Goal: Information Seeking & Learning: Learn about a topic

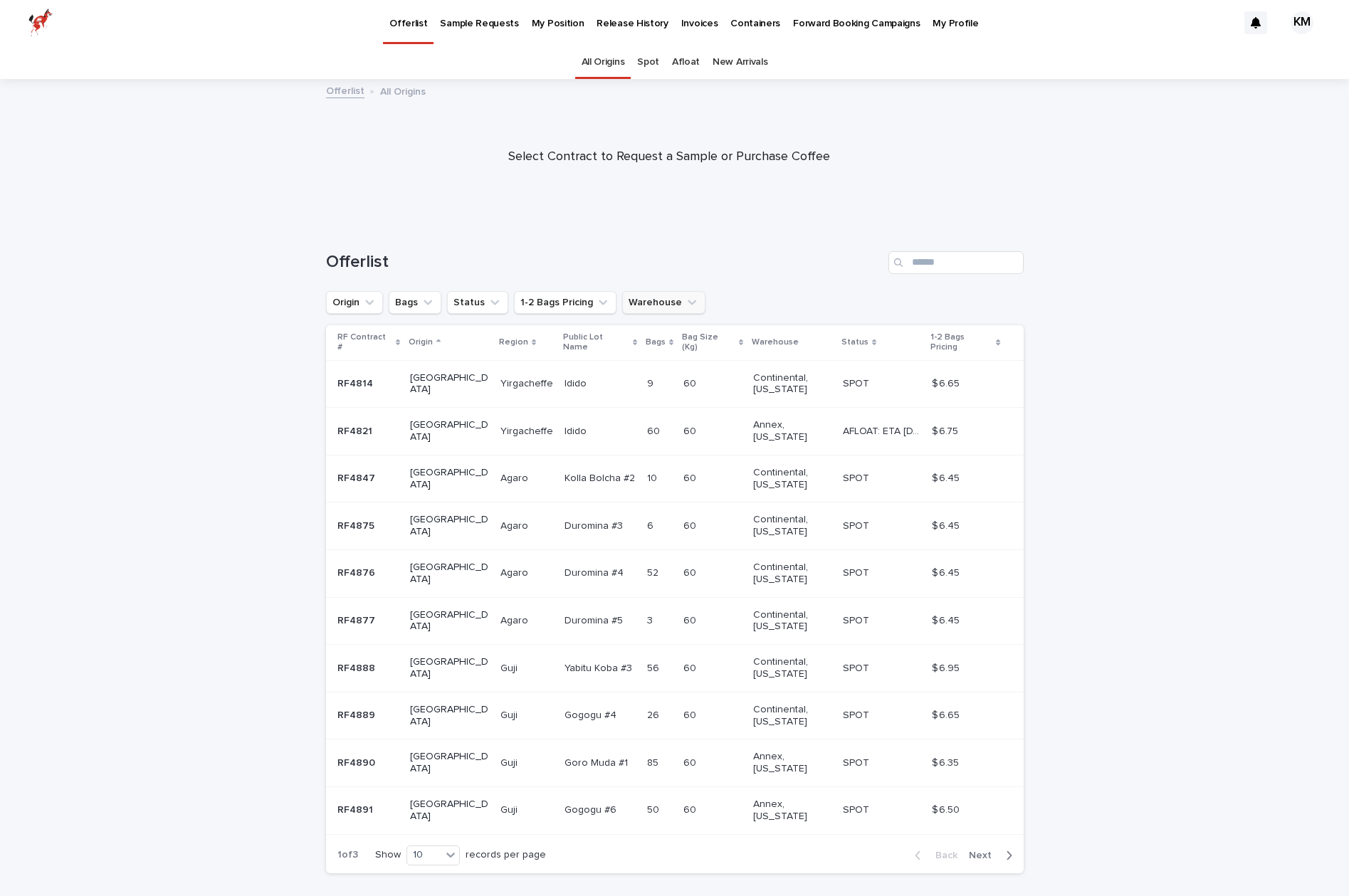
click at [641, 303] on button "Warehouse" at bounding box center [664, 302] width 83 height 23
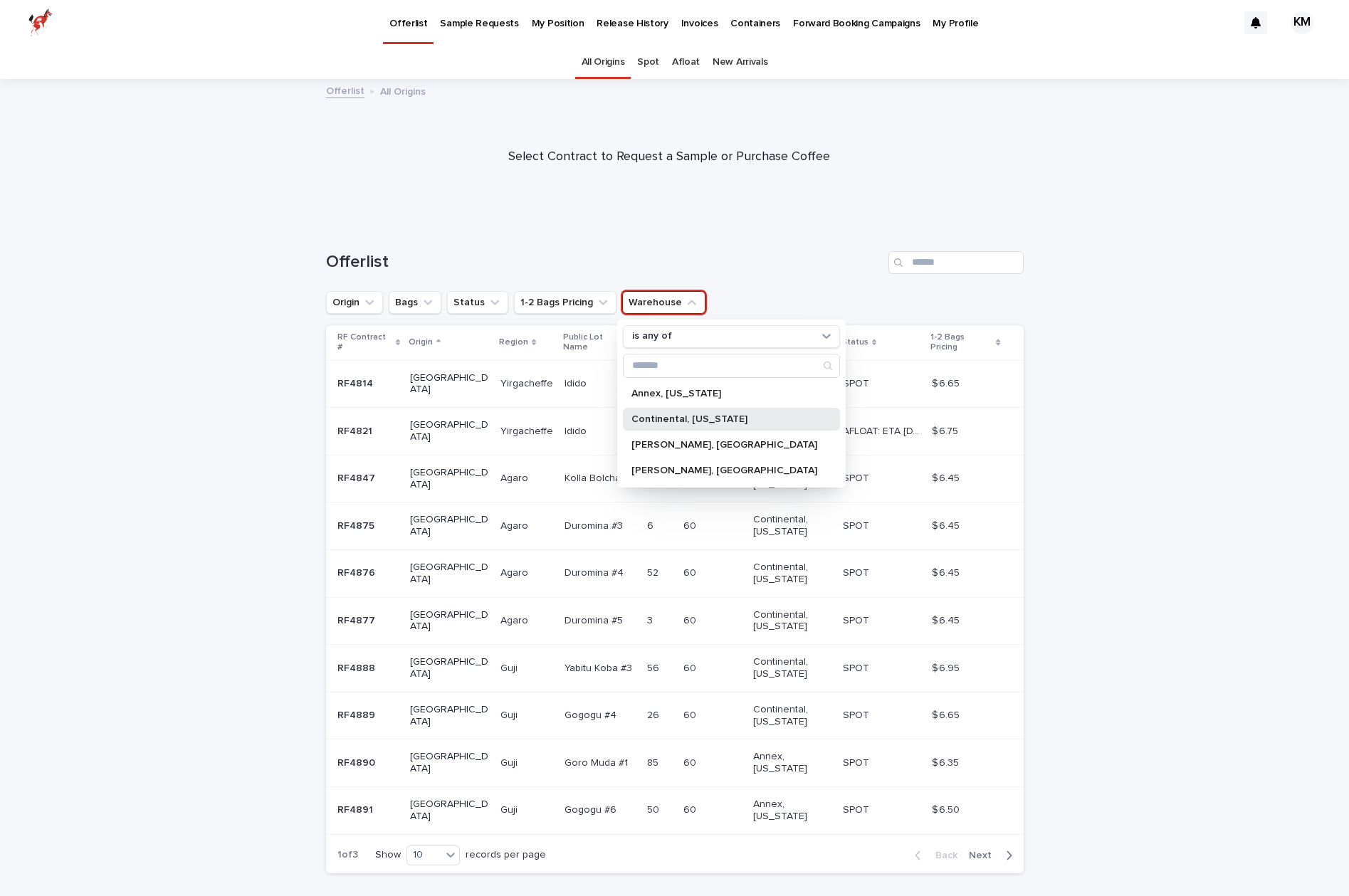
click at [703, 421] on p "Continental, [US_STATE]" at bounding box center [724, 419] width 186 height 10
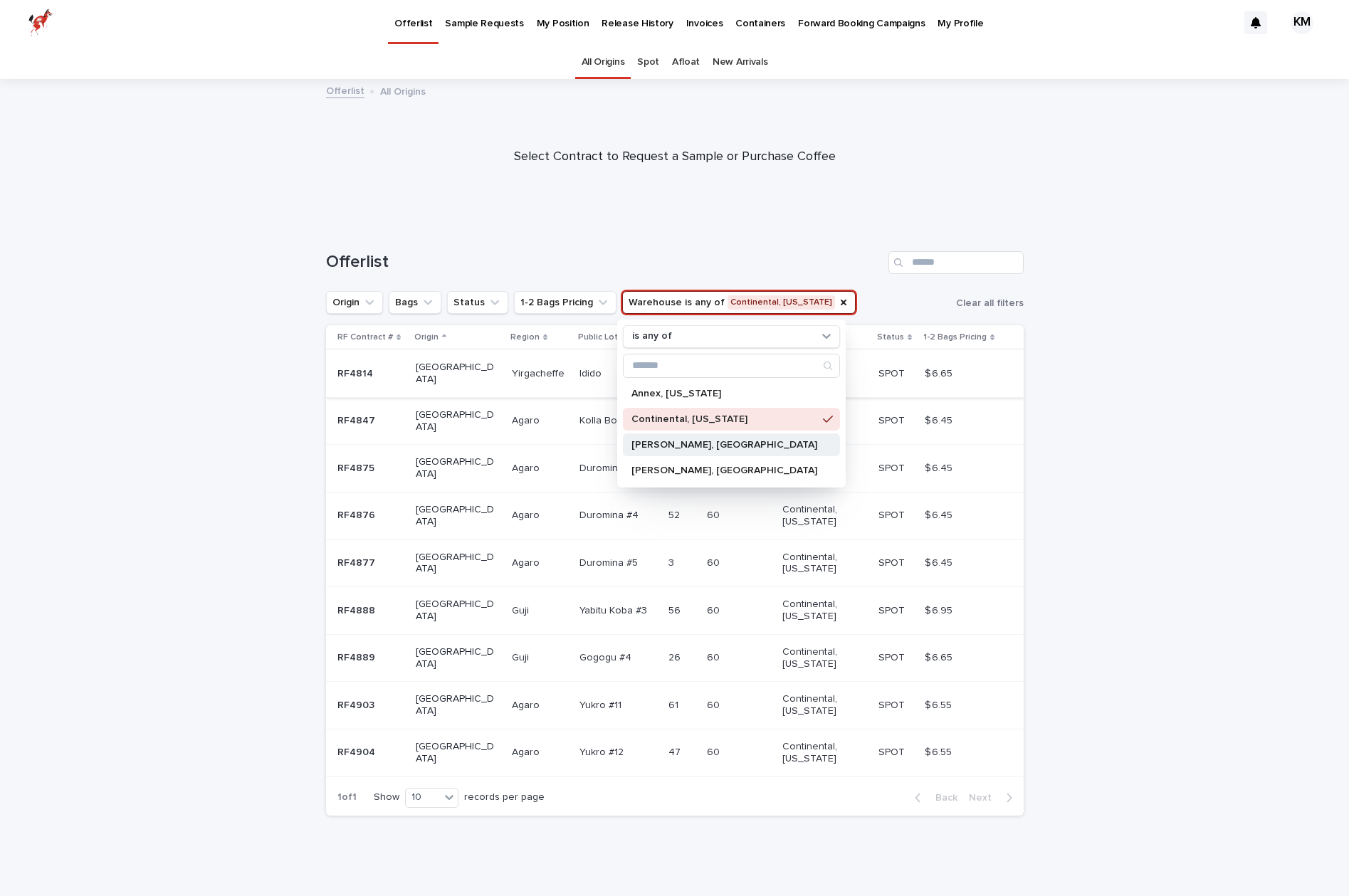
click at [697, 444] on p "[PERSON_NAME], [GEOGRAPHIC_DATA]" at bounding box center [724, 444] width 186 height 10
click at [823, 418] on icon at bounding box center [828, 419] width 10 height 7
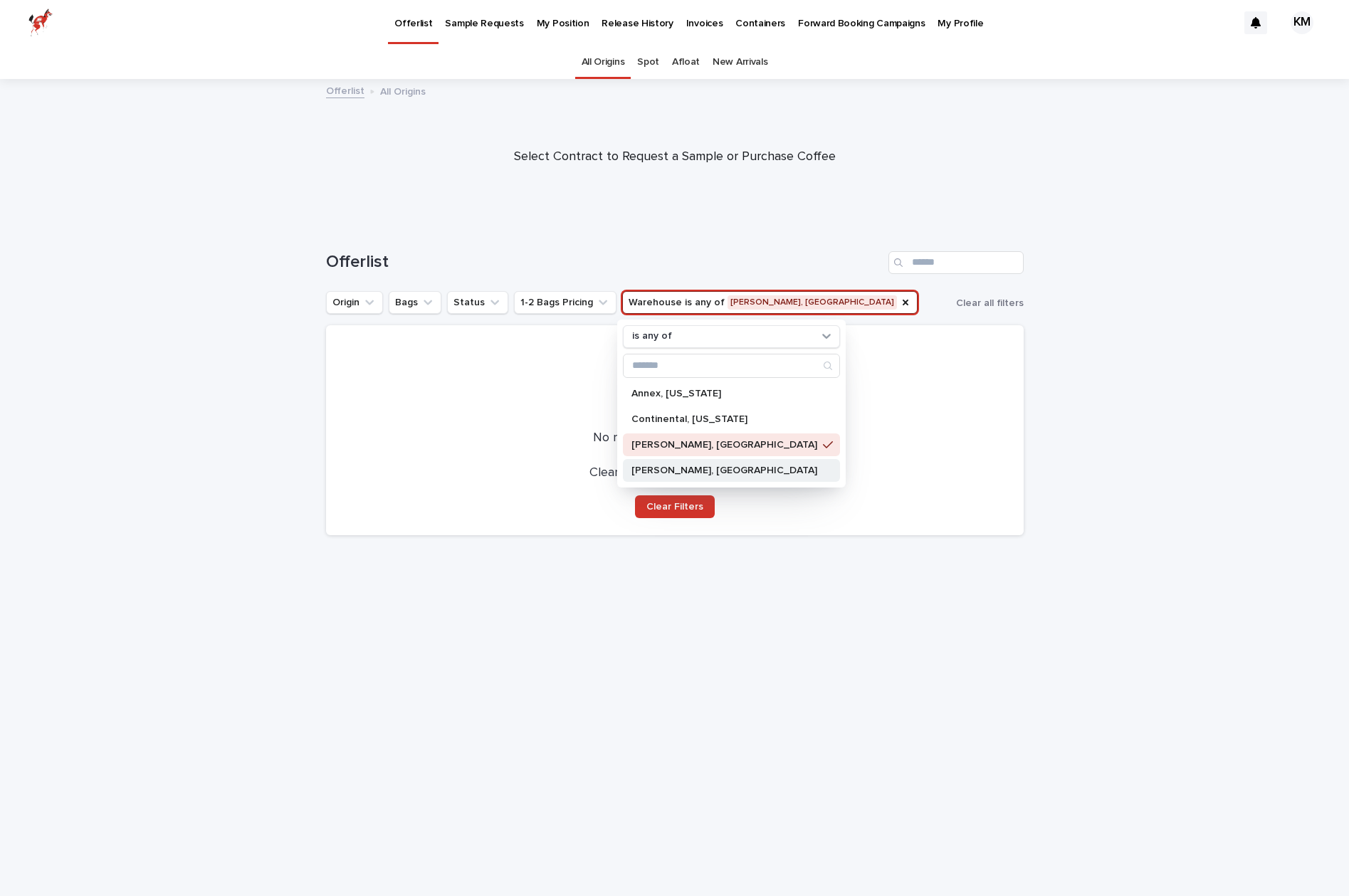
click at [700, 466] on p "[PERSON_NAME], [GEOGRAPHIC_DATA]" at bounding box center [724, 470] width 186 height 10
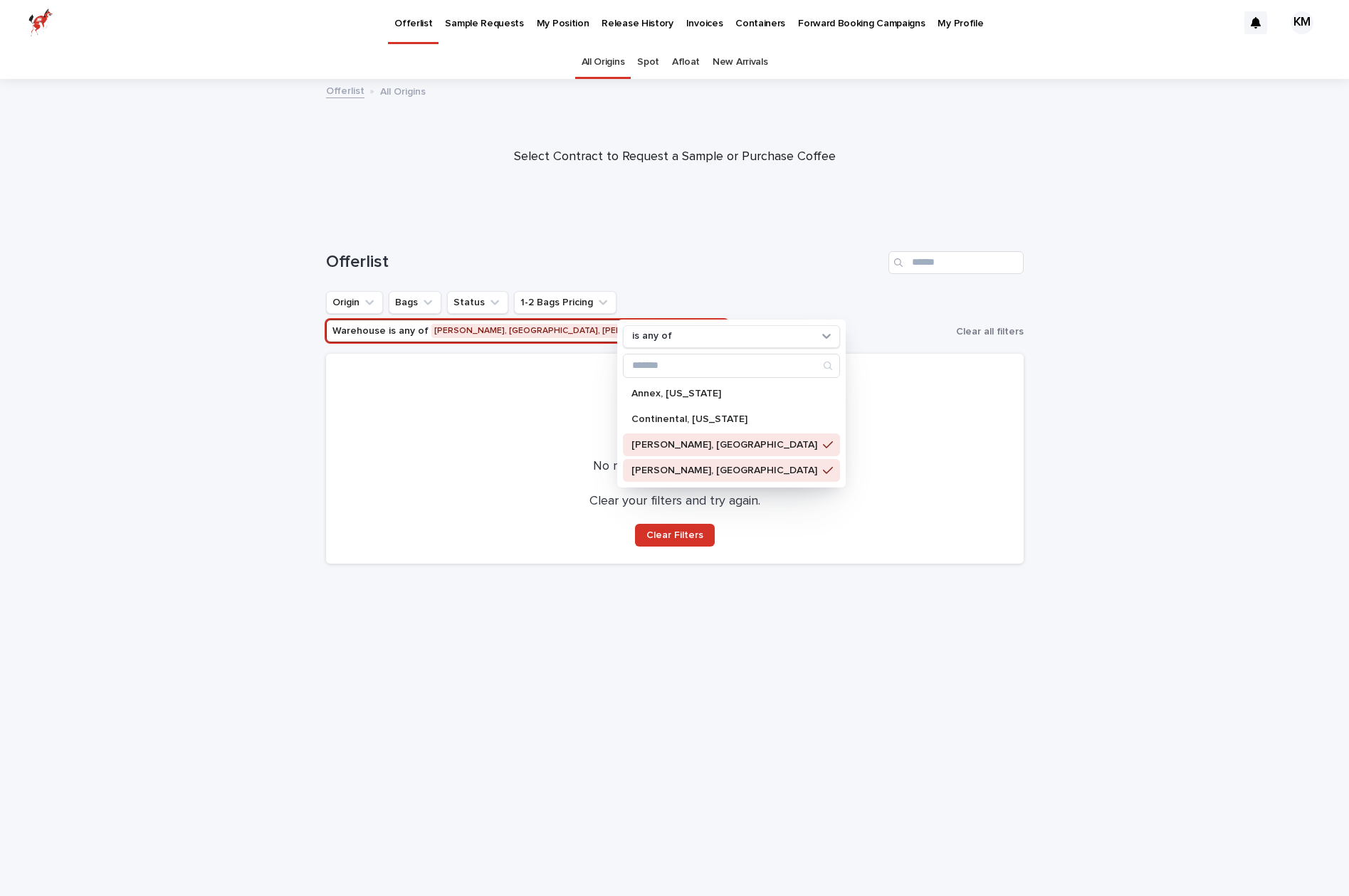
click at [823, 445] on icon at bounding box center [828, 444] width 10 height 7
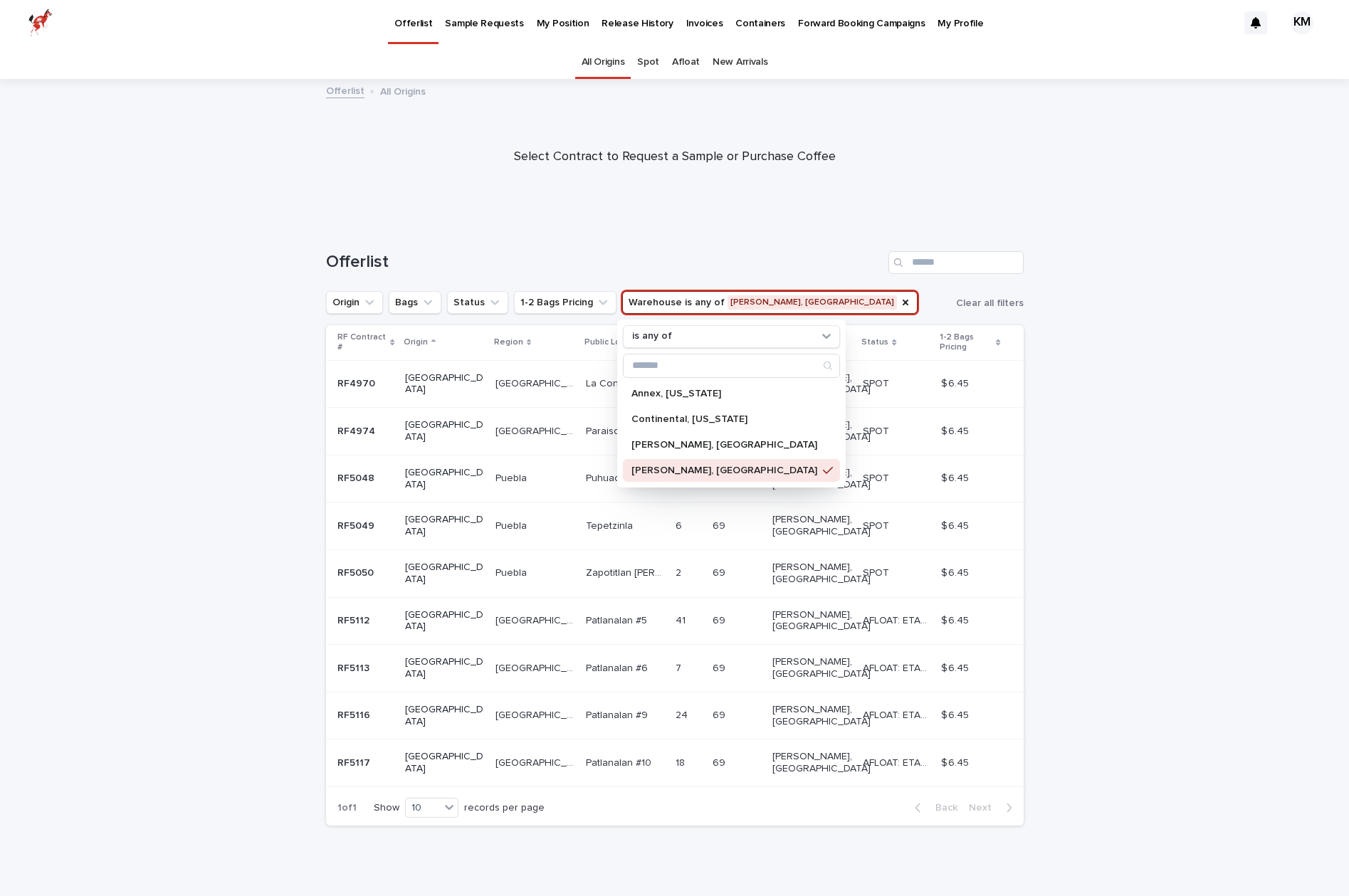
click at [1118, 385] on div "Loading... Saving… Loading... Saving… Offerlist Origin Bags Status 1-2 Bags Pri…" at bounding box center [674, 565] width 1349 height 685
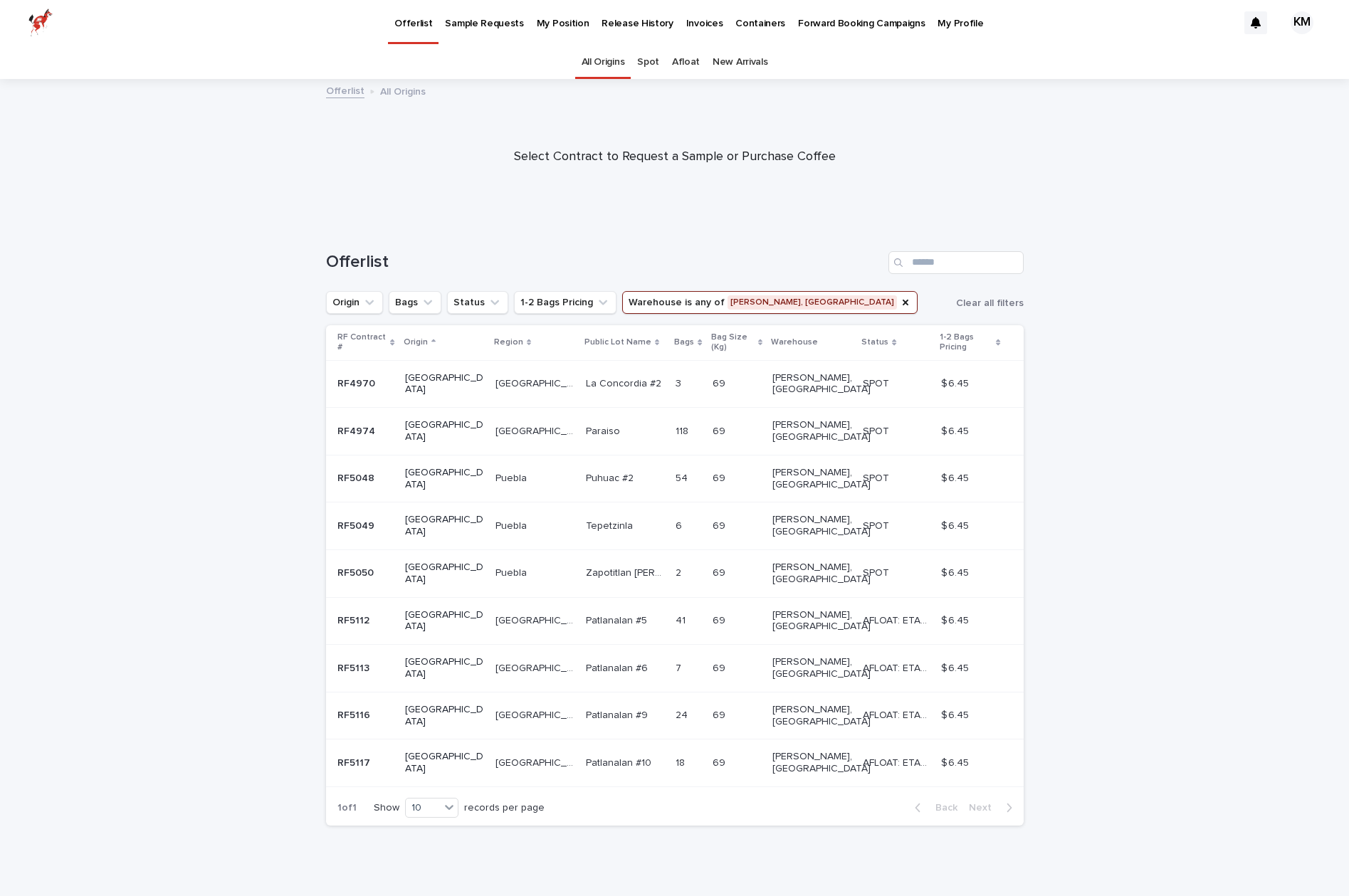
click at [586, 375] on p "La Concordia #2" at bounding box center [626, 382] width 79 height 15
click at [1117, 210] on div at bounding box center [674, 150] width 1349 height 142
